Goal: Transaction & Acquisition: Purchase product/service

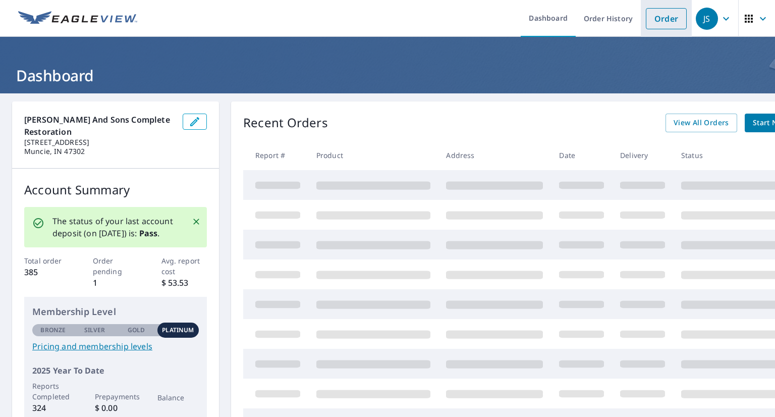
click at [652, 19] on link "Order" at bounding box center [666, 18] width 41 height 21
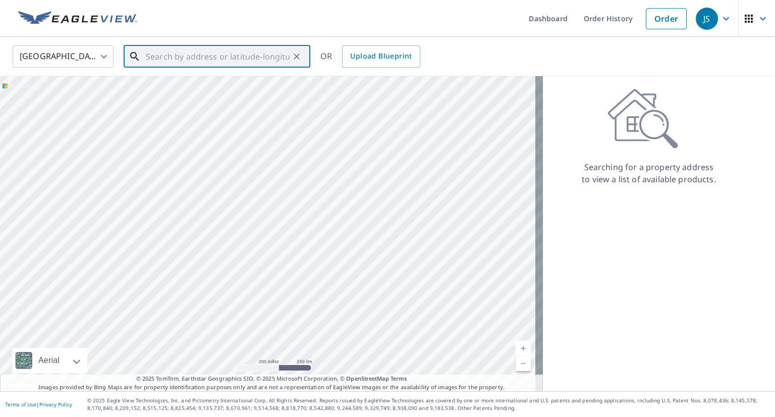
click at [226, 61] on input "text" at bounding box center [218, 56] width 144 height 28
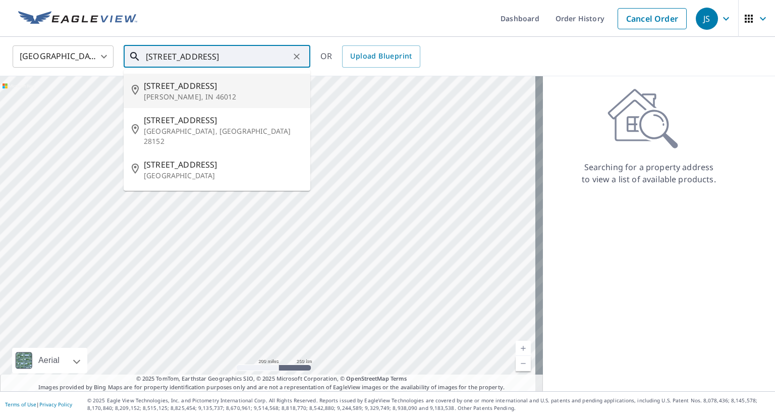
click at [224, 88] on span "[STREET_ADDRESS]" at bounding box center [223, 86] width 159 height 12
type input "[STREET_ADDRESS]"
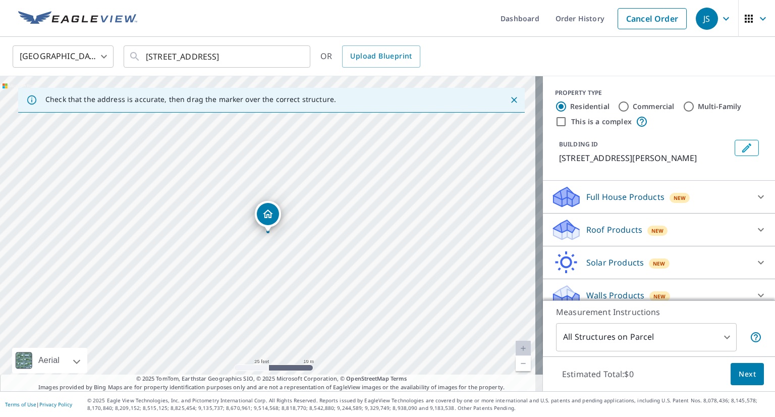
click at [635, 197] on p "Full House Products" at bounding box center [626, 197] width 78 height 12
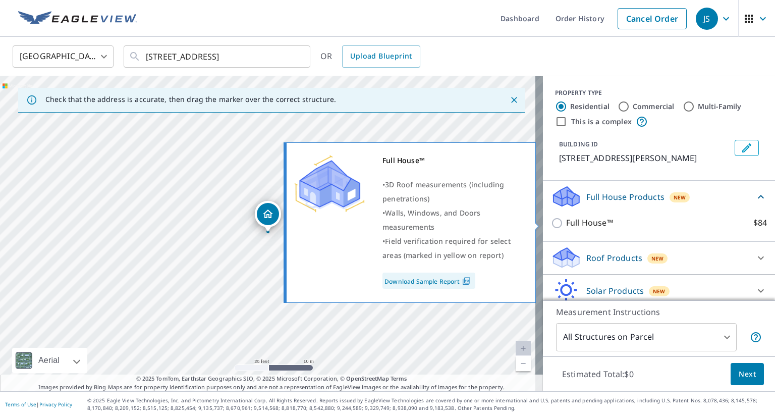
click at [566, 225] on p "Full House™" at bounding box center [589, 223] width 47 height 13
click at [560, 225] on input "Full House™ $84" at bounding box center [558, 223] width 15 height 12
checkbox input "true"
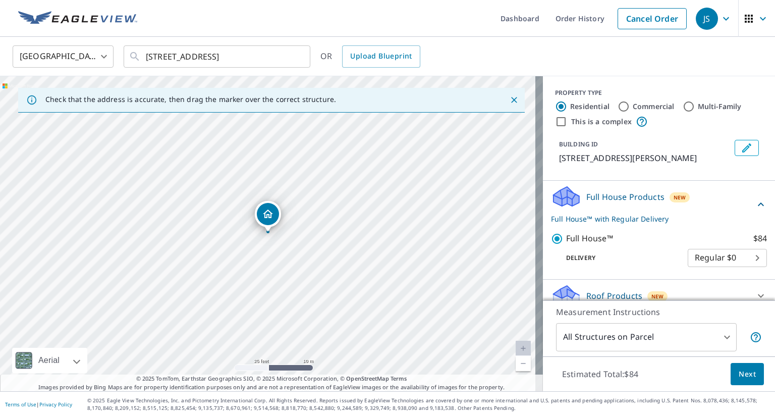
click at [743, 372] on span "Next" at bounding box center [747, 374] width 17 height 13
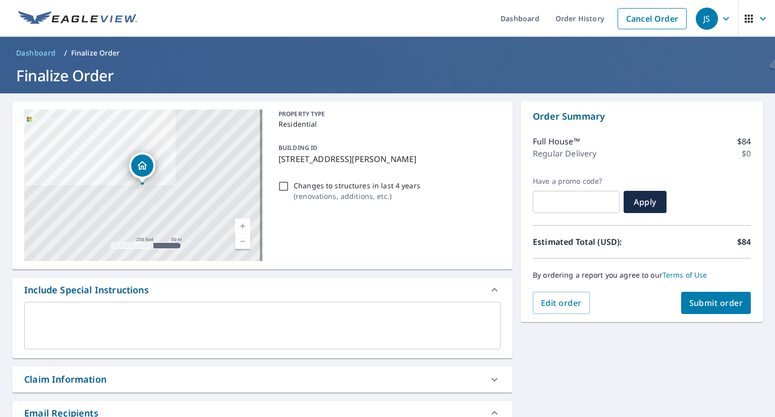
click at [705, 294] on button "Submit order" at bounding box center [716, 303] width 70 height 22
checkbox input "true"
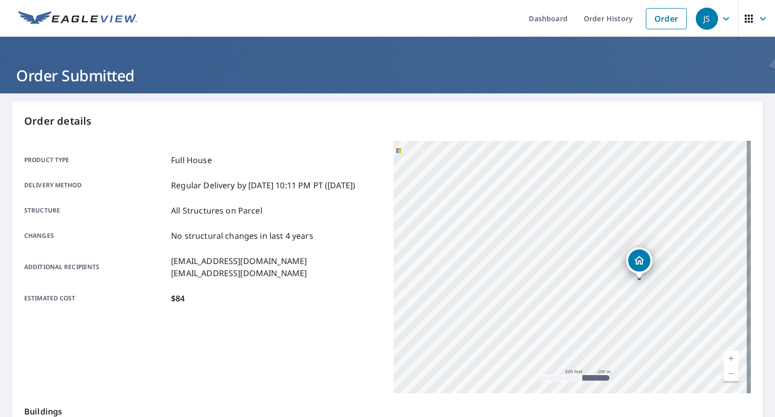
scroll to position [177, 0]
